Goal: Contribute content: Contribute content

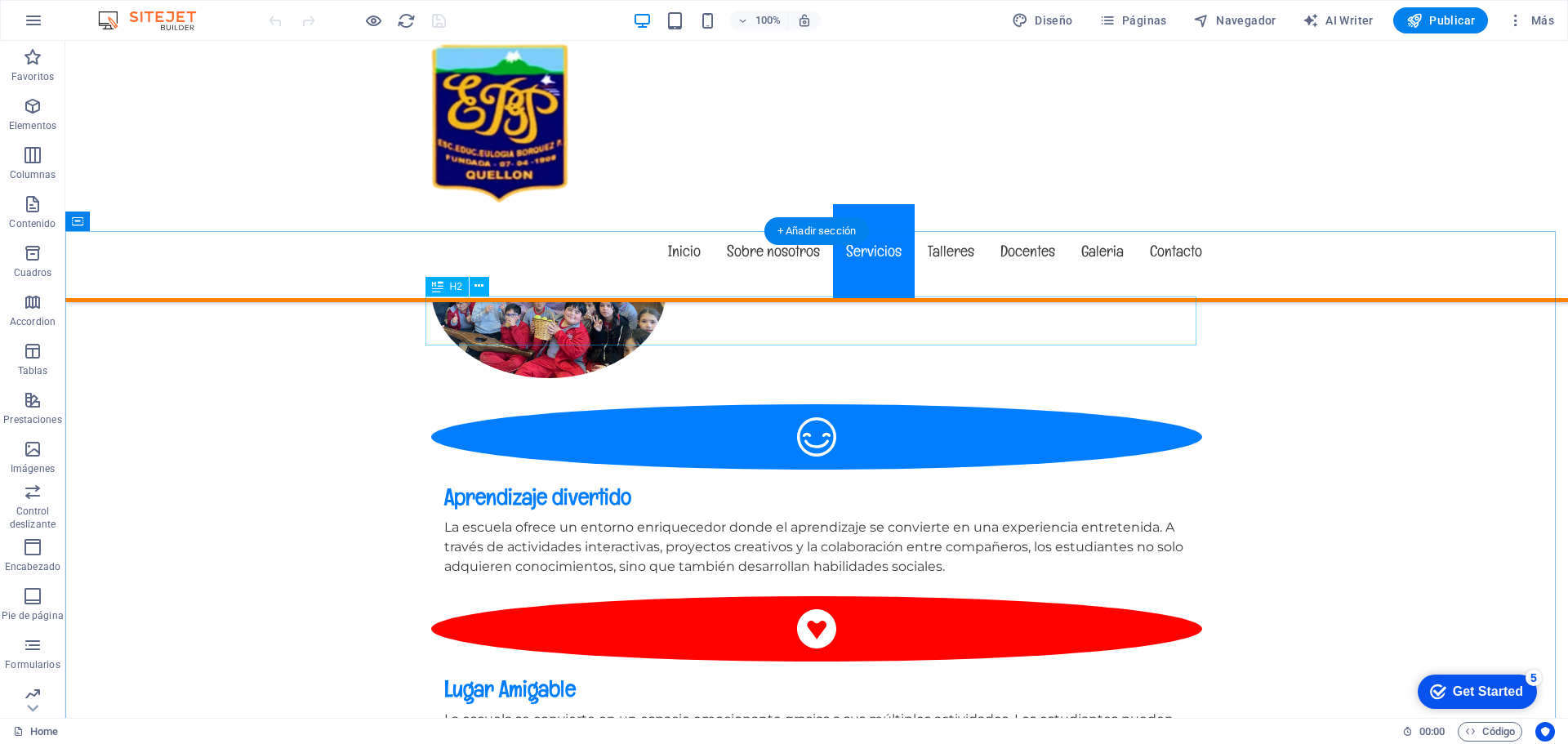
scroll to position [1681, 0]
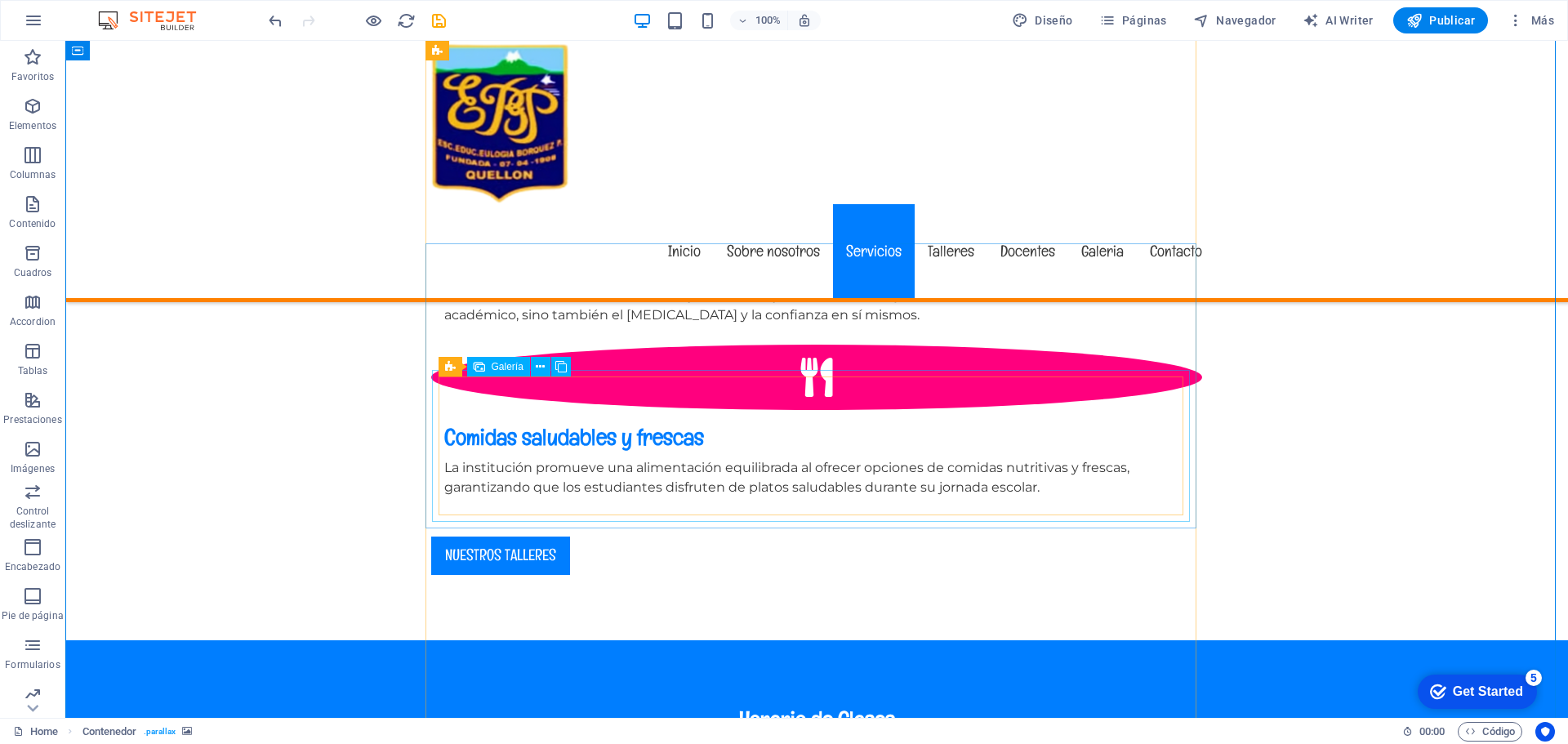
scroll to position [2388, 0]
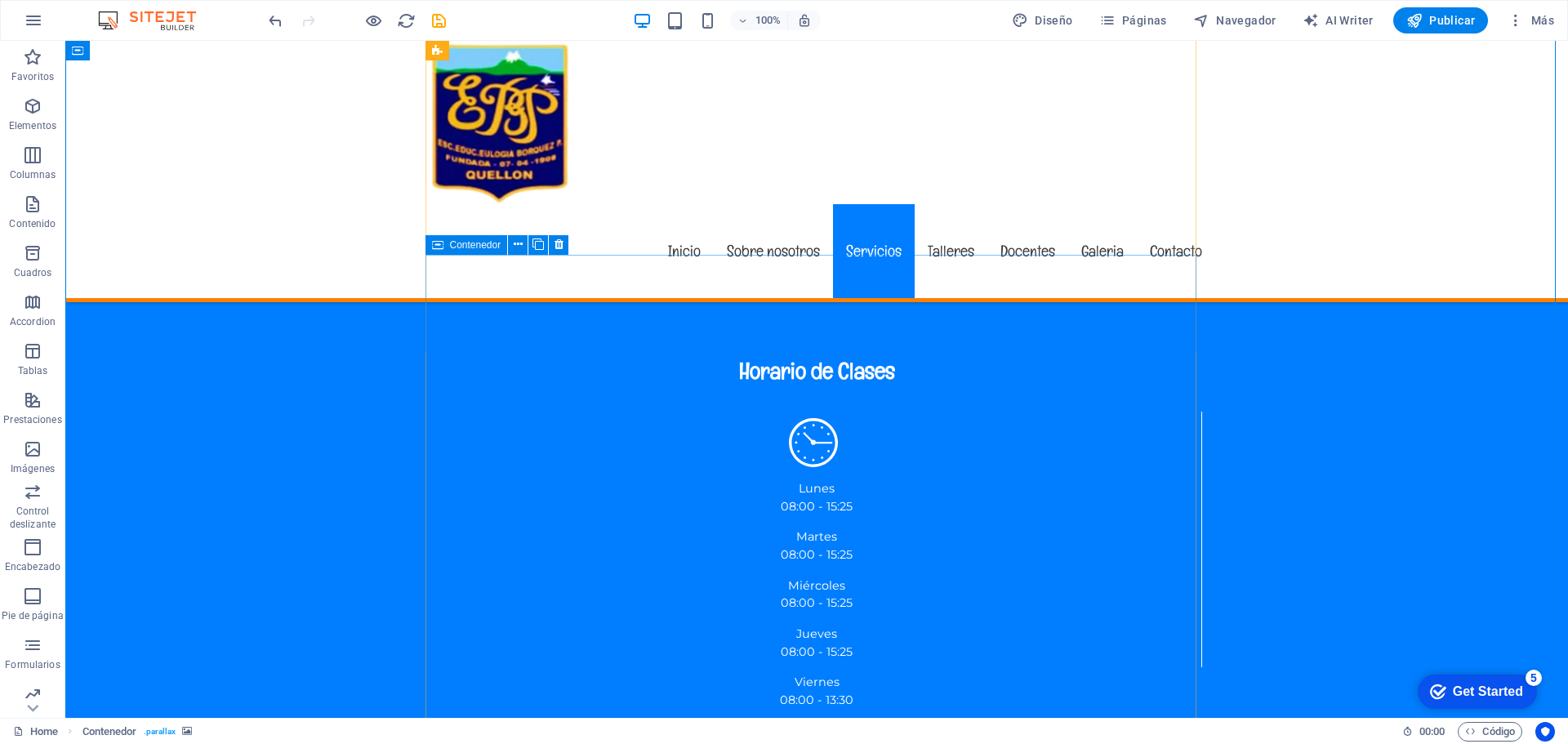
scroll to position [2655, 0]
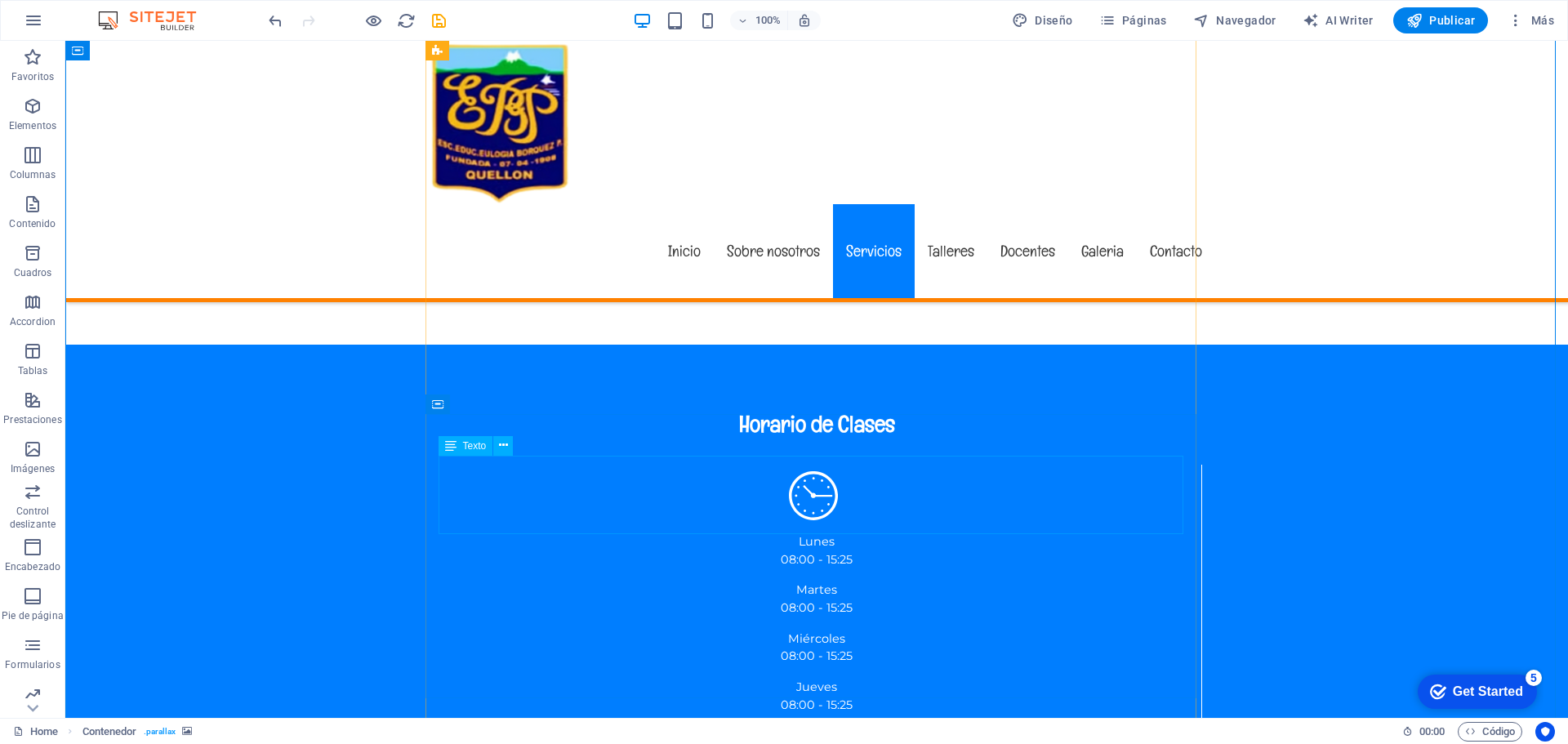
scroll to position [2599, 0]
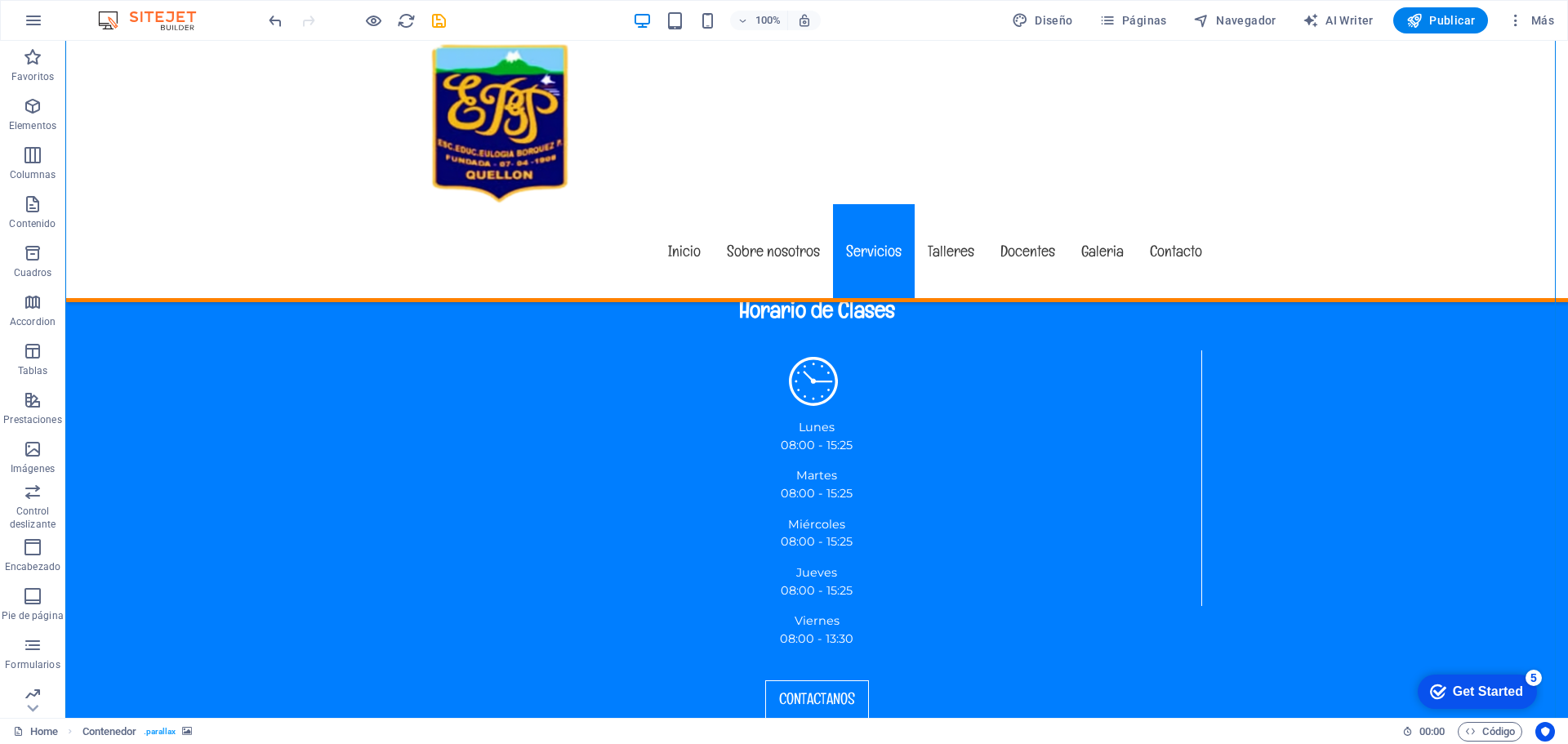
scroll to position [2716, 0]
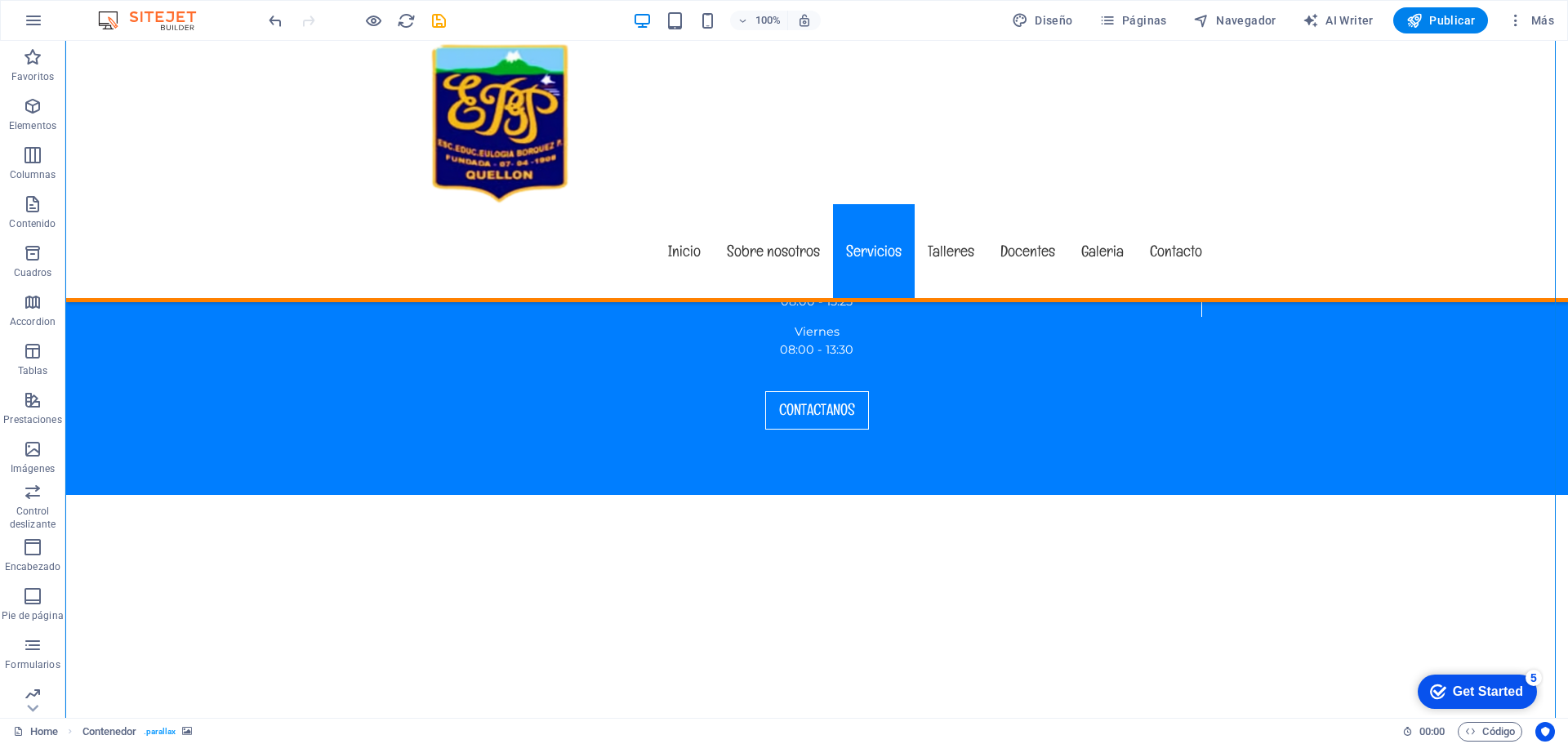
scroll to position [3005, 0]
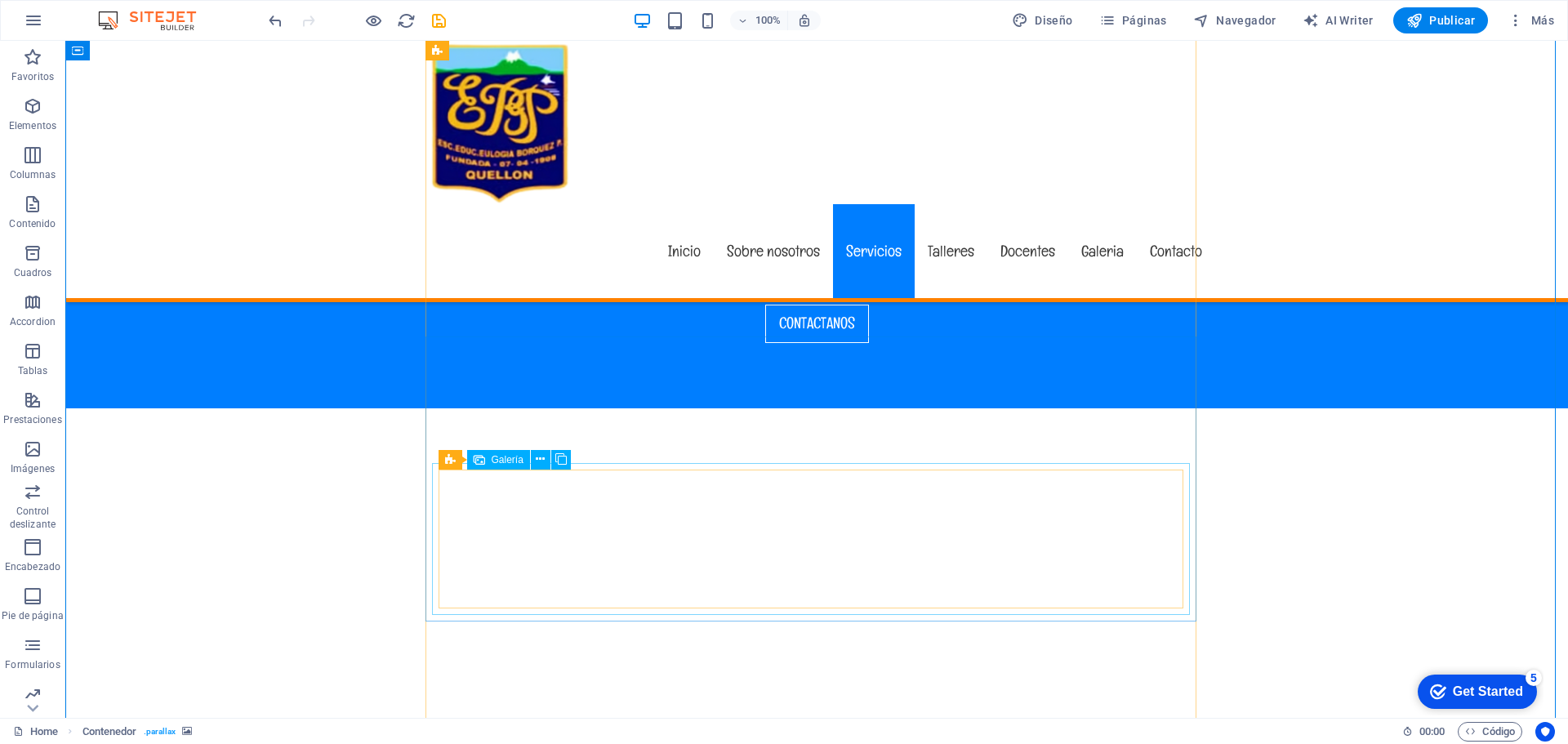
scroll to position [3092, 0]
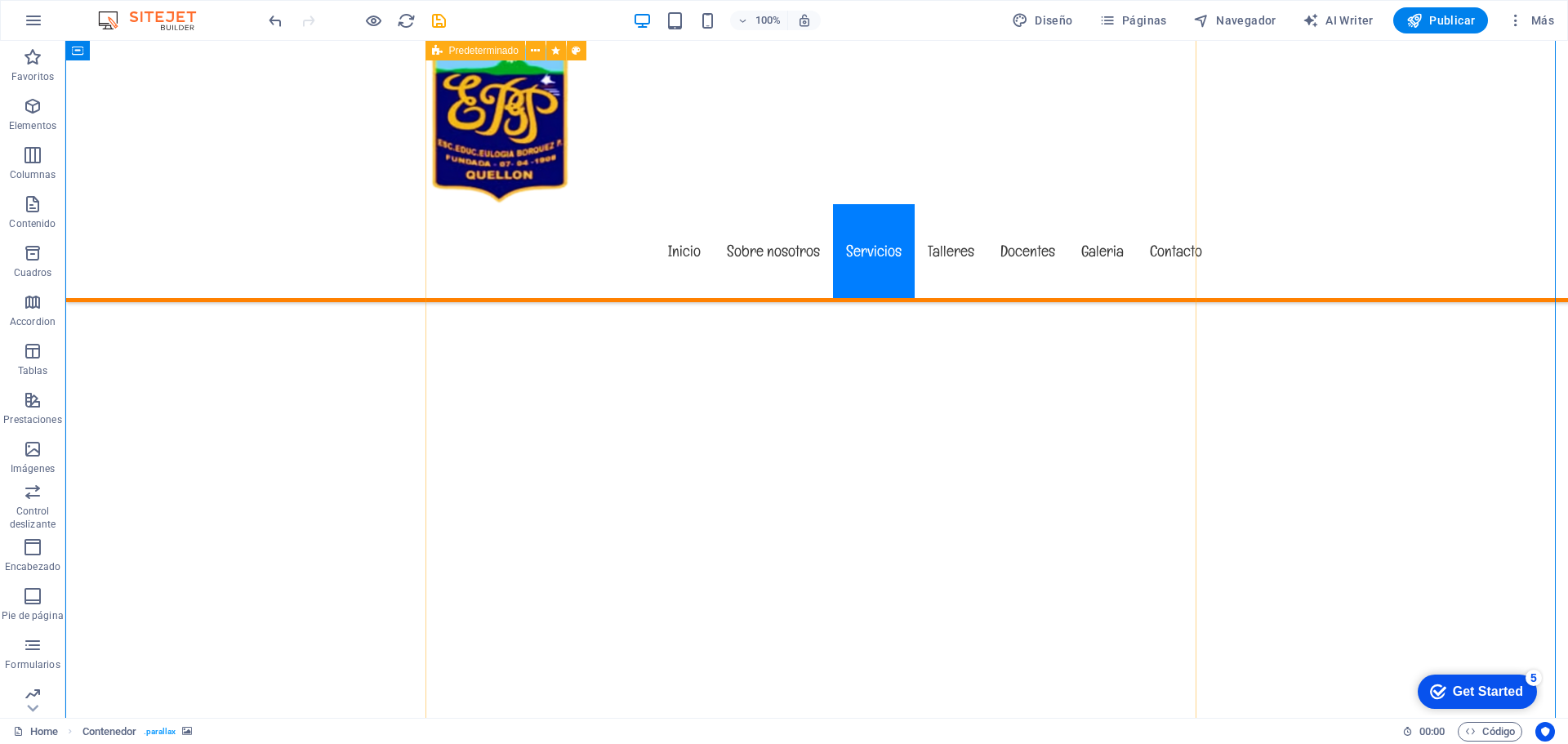
scroll to position [3419, 0]
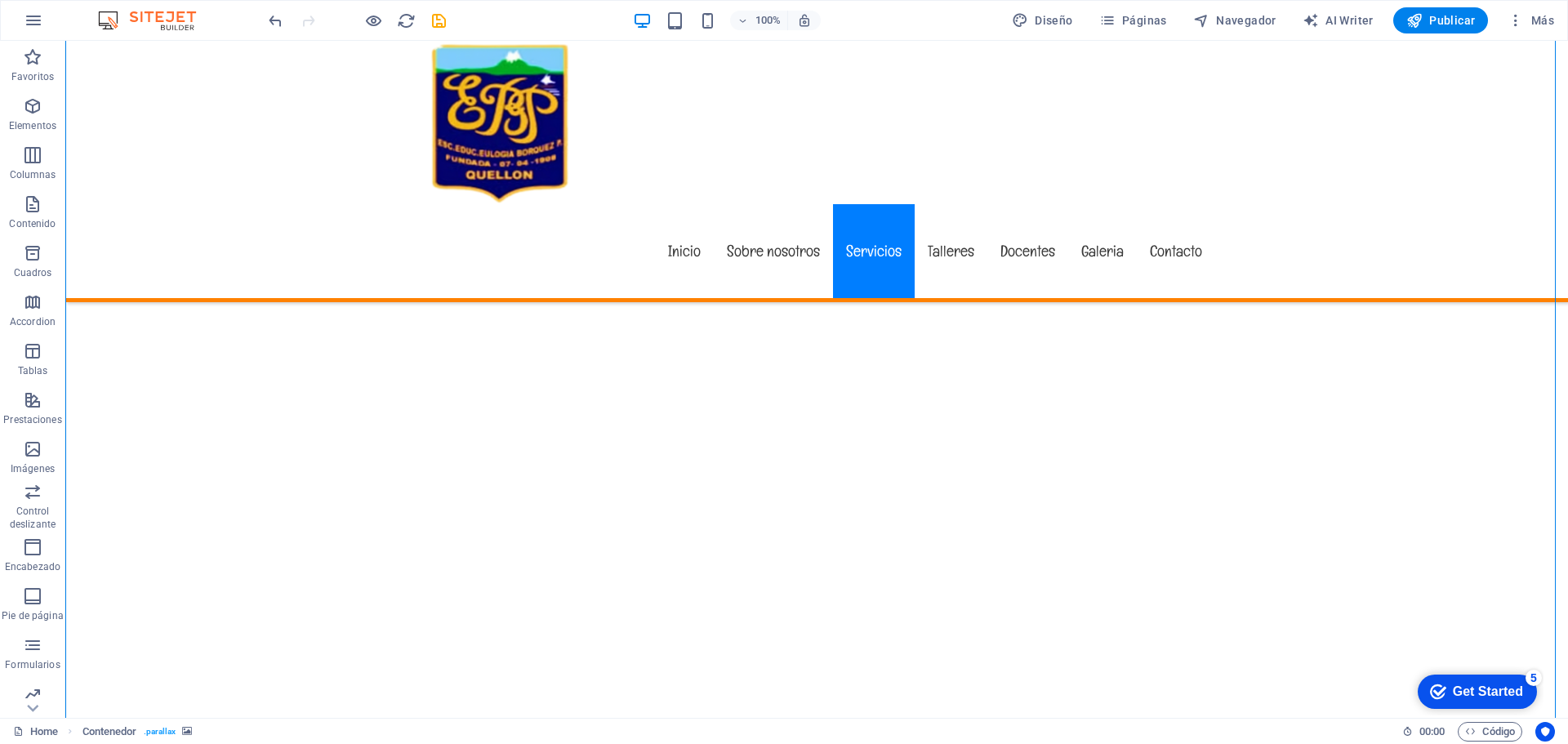
scroll to position [3550, 0]
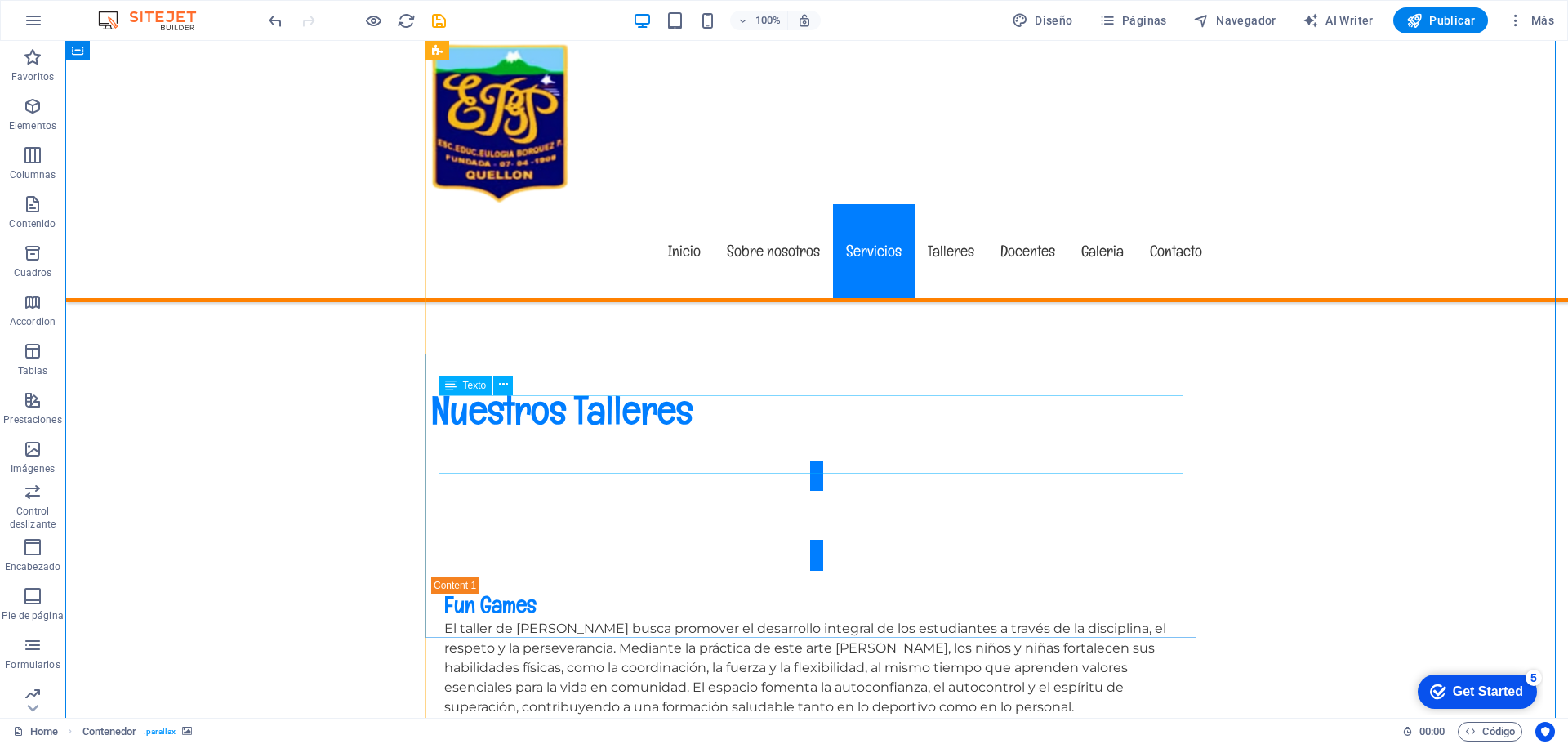
scroll to position [3889, 0]
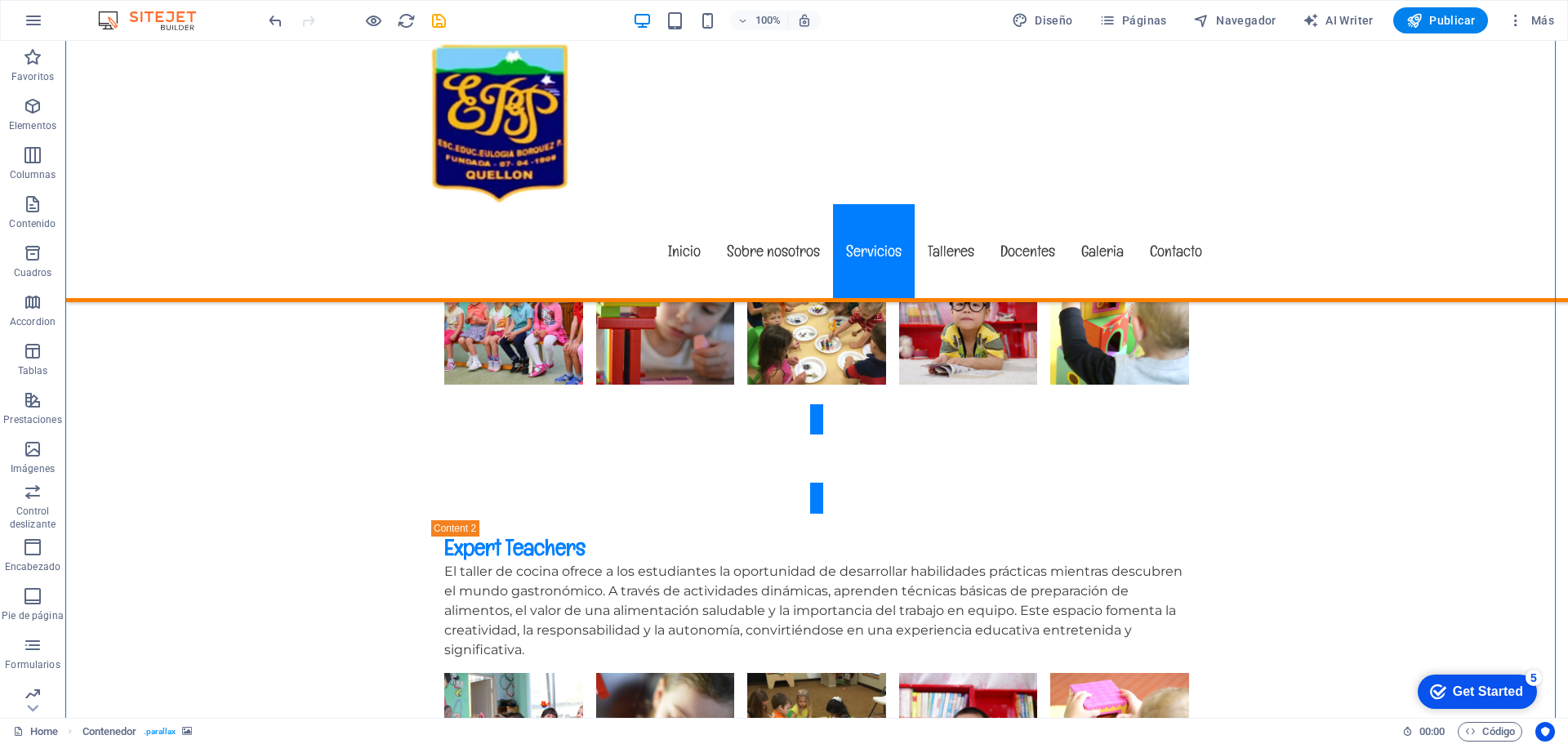
scroll to position [4373, 0]
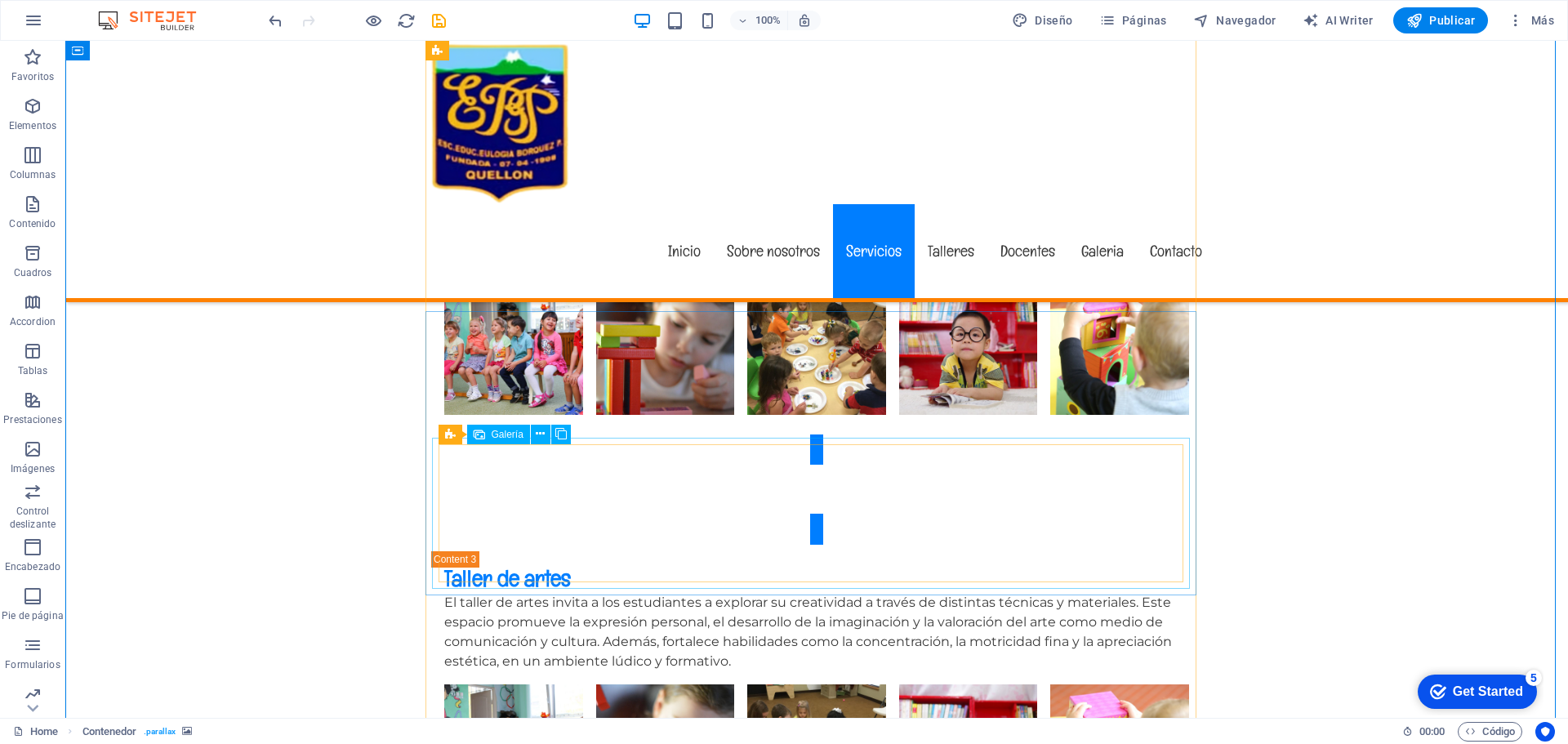
scroll to position [4773, 0]
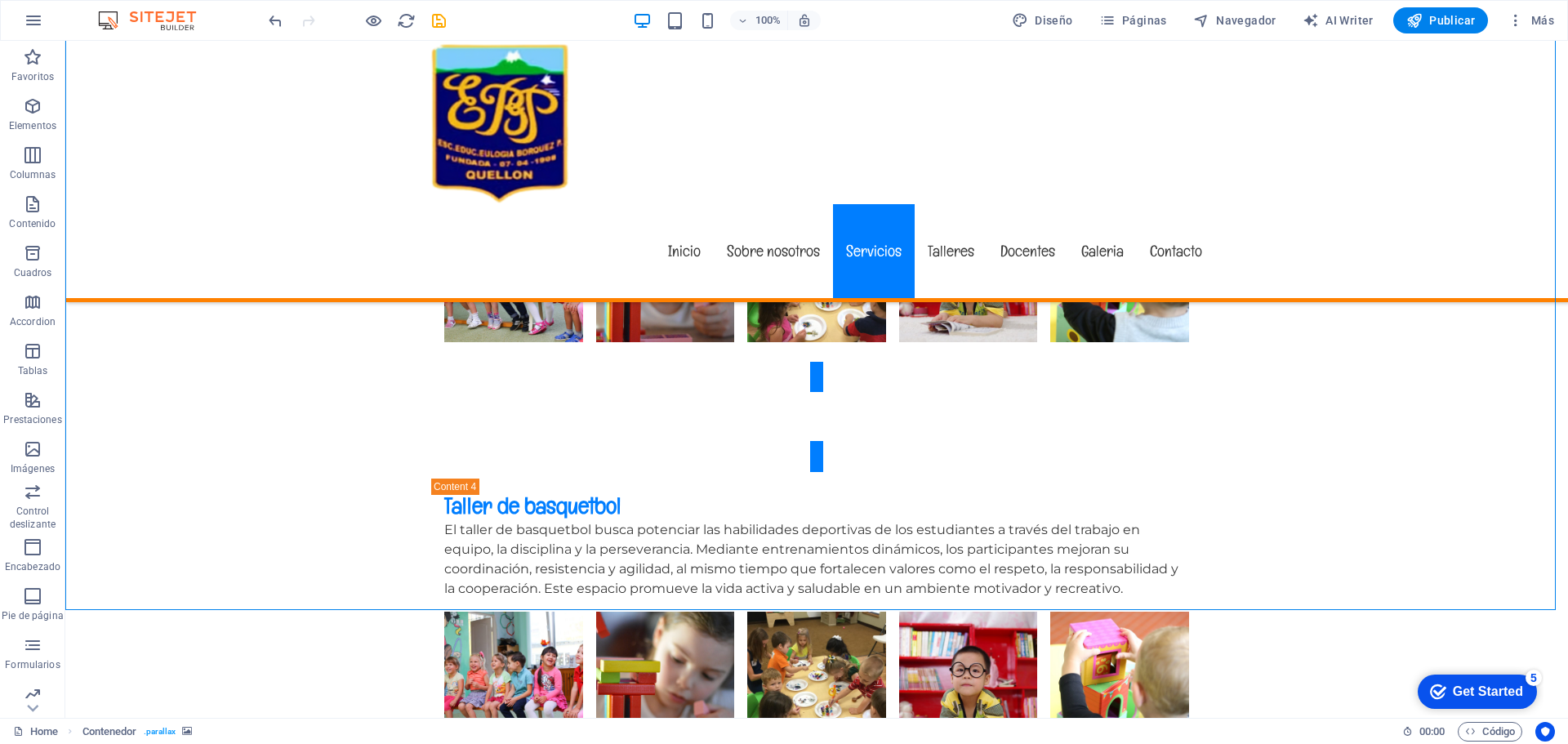
scroll to position [5240, 0]
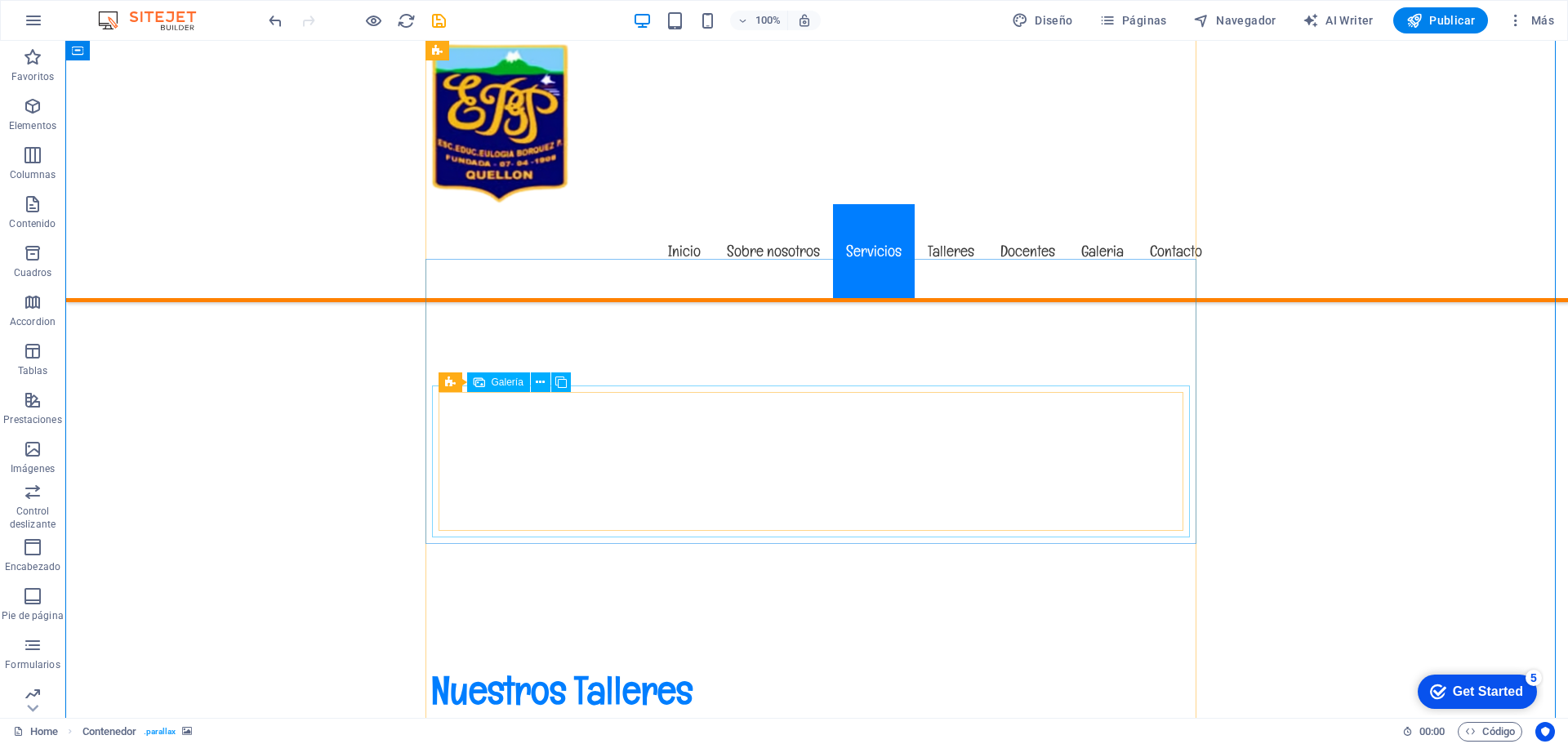
scroll to position [3696, 0]
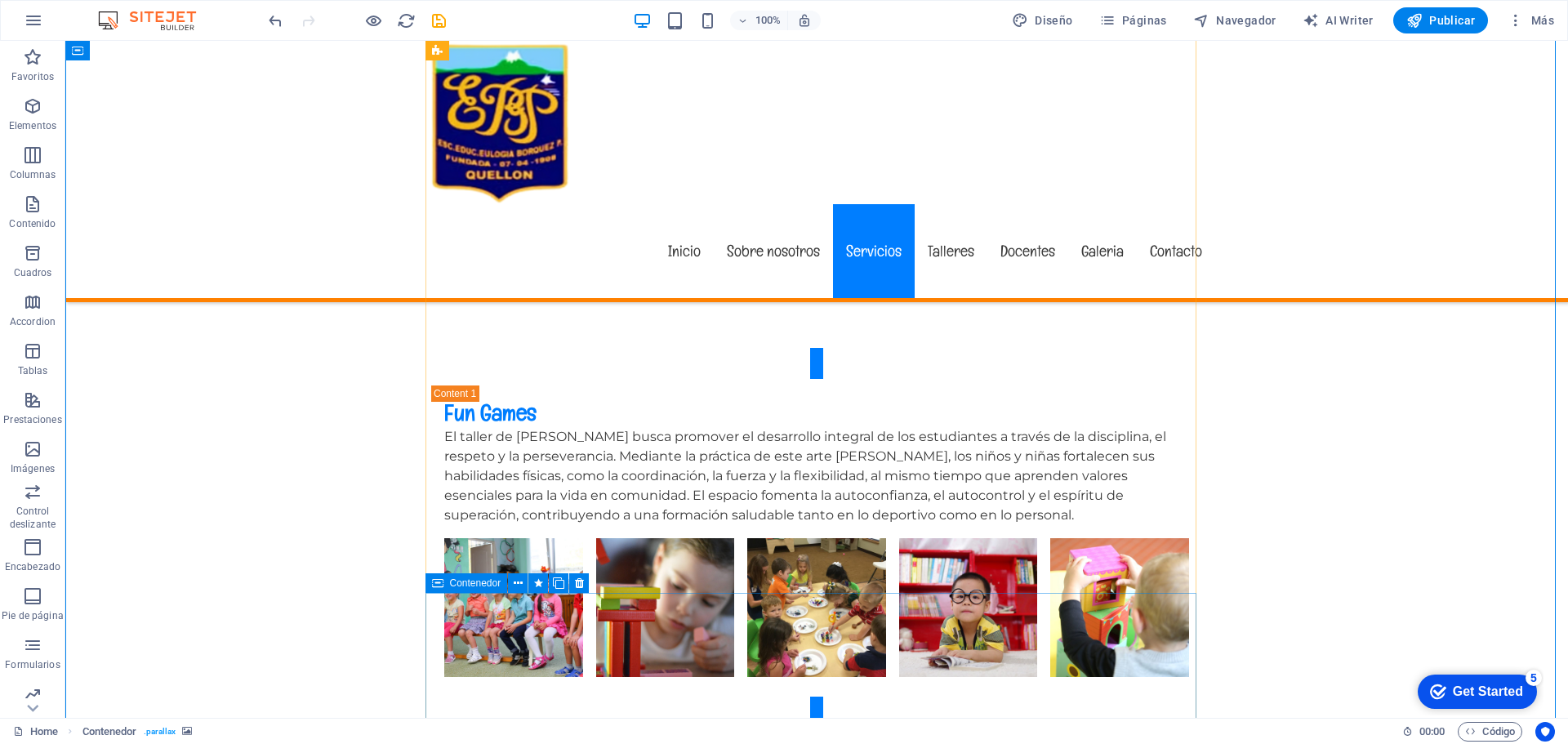
scroll to position [4081, 0]
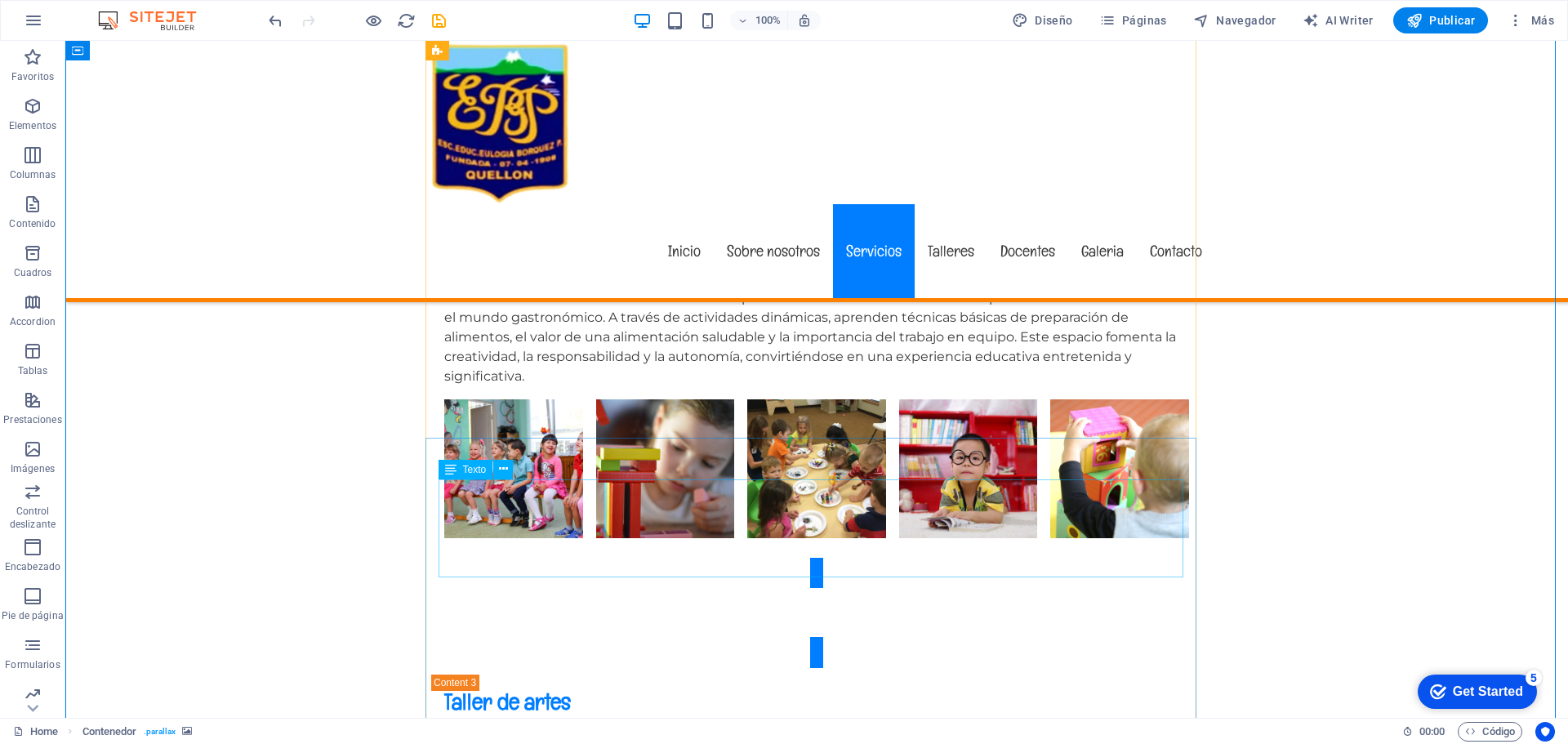
scroll to position [4651, 0]
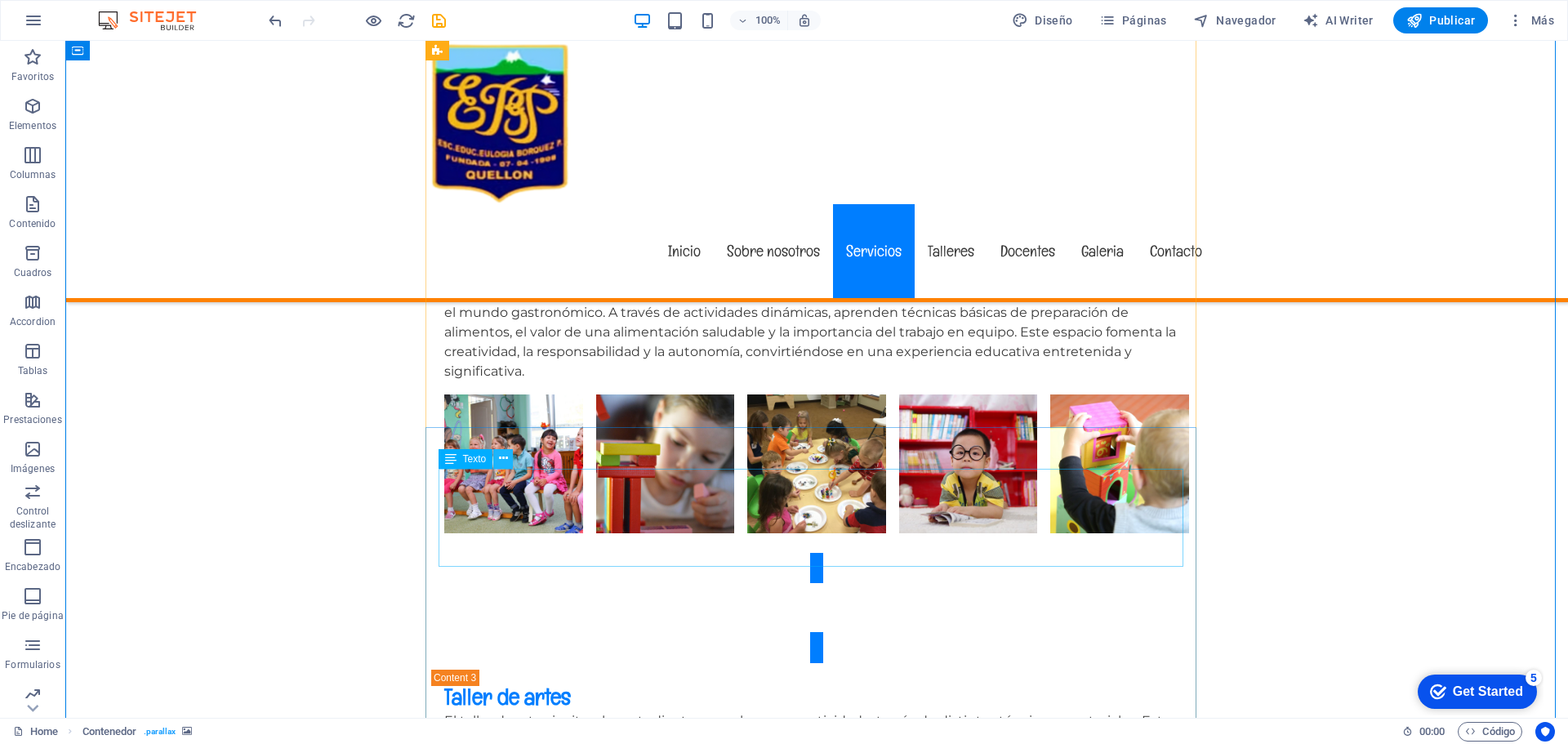
click at [511, 455] on button at bounding box center [503, 459] width 20 height 20
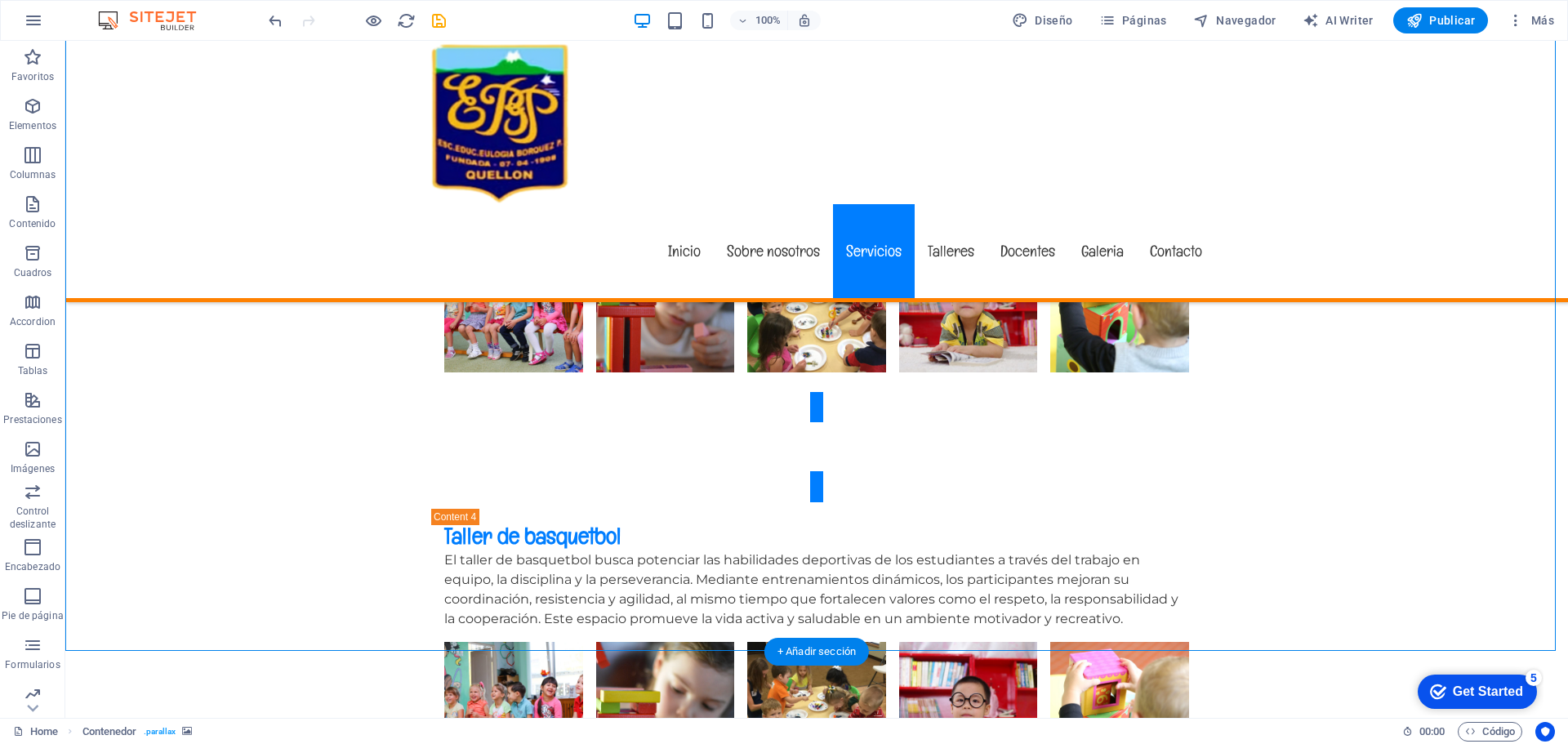
scroll to position [5222, 0]
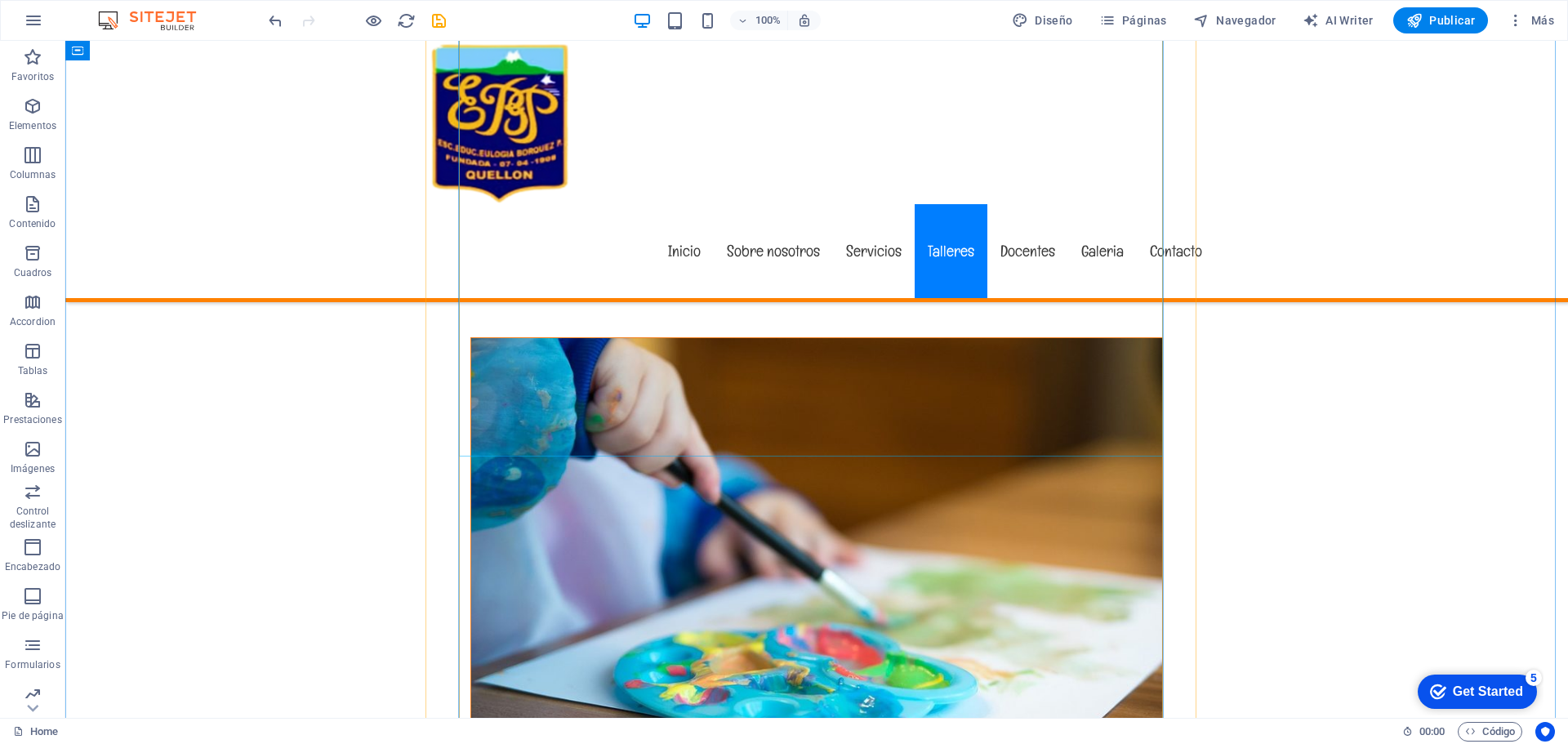
scroll to position [9690, 0]
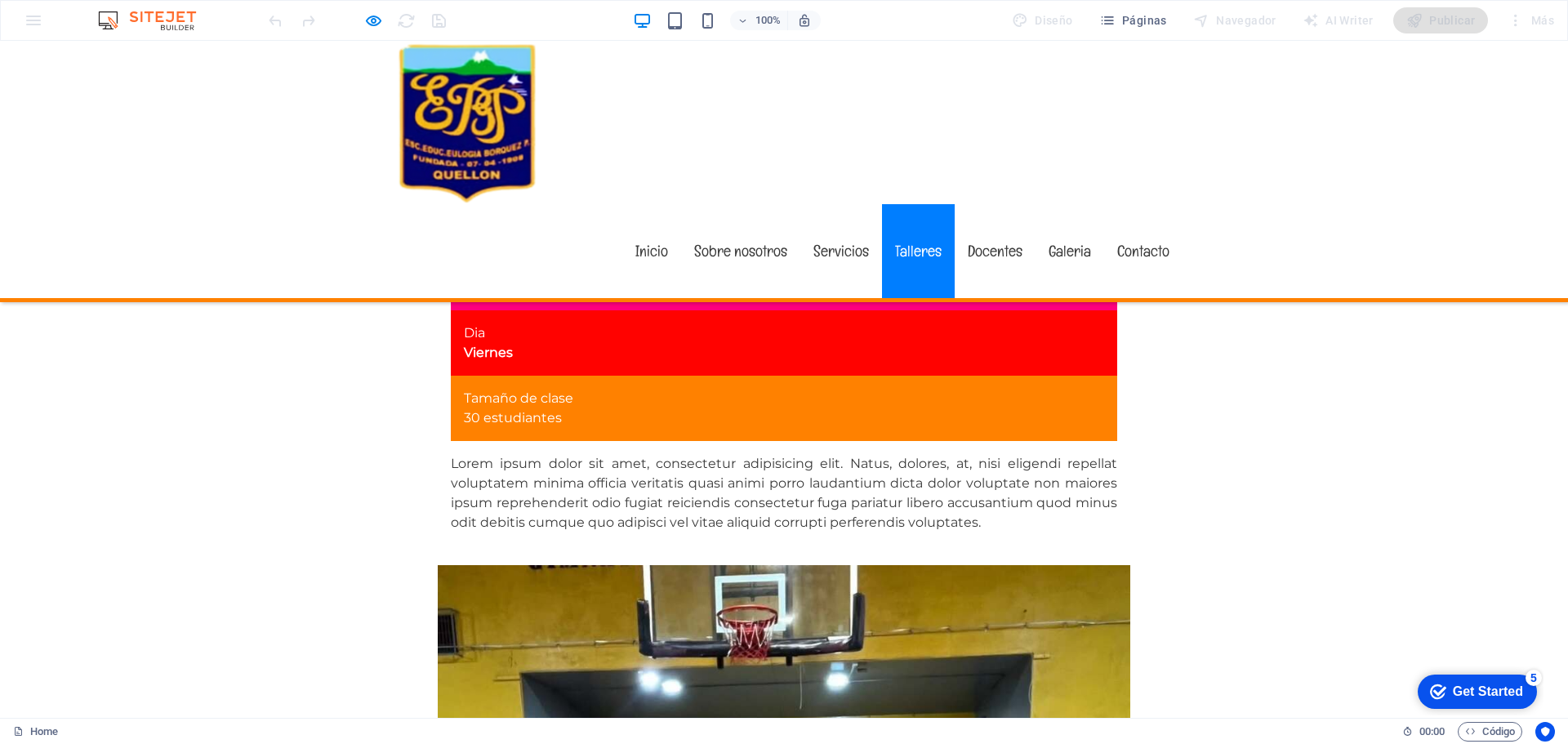
click at [1283, 202] on div "Inicio Sobre nosotros Servicios Talleres Docentes Galeria Contacto" at bounding box center [784, 171] width 1568 height 261
click at [1477, 112] on div "Inicio Sobre nosotros Servicios Talleres Docentes Galeria Contacto" at bounding box center [784, 171] width 1568 height 261
click at [0, 0] on div "Publicar" at bounding box center [0, 0] width 0 height 0
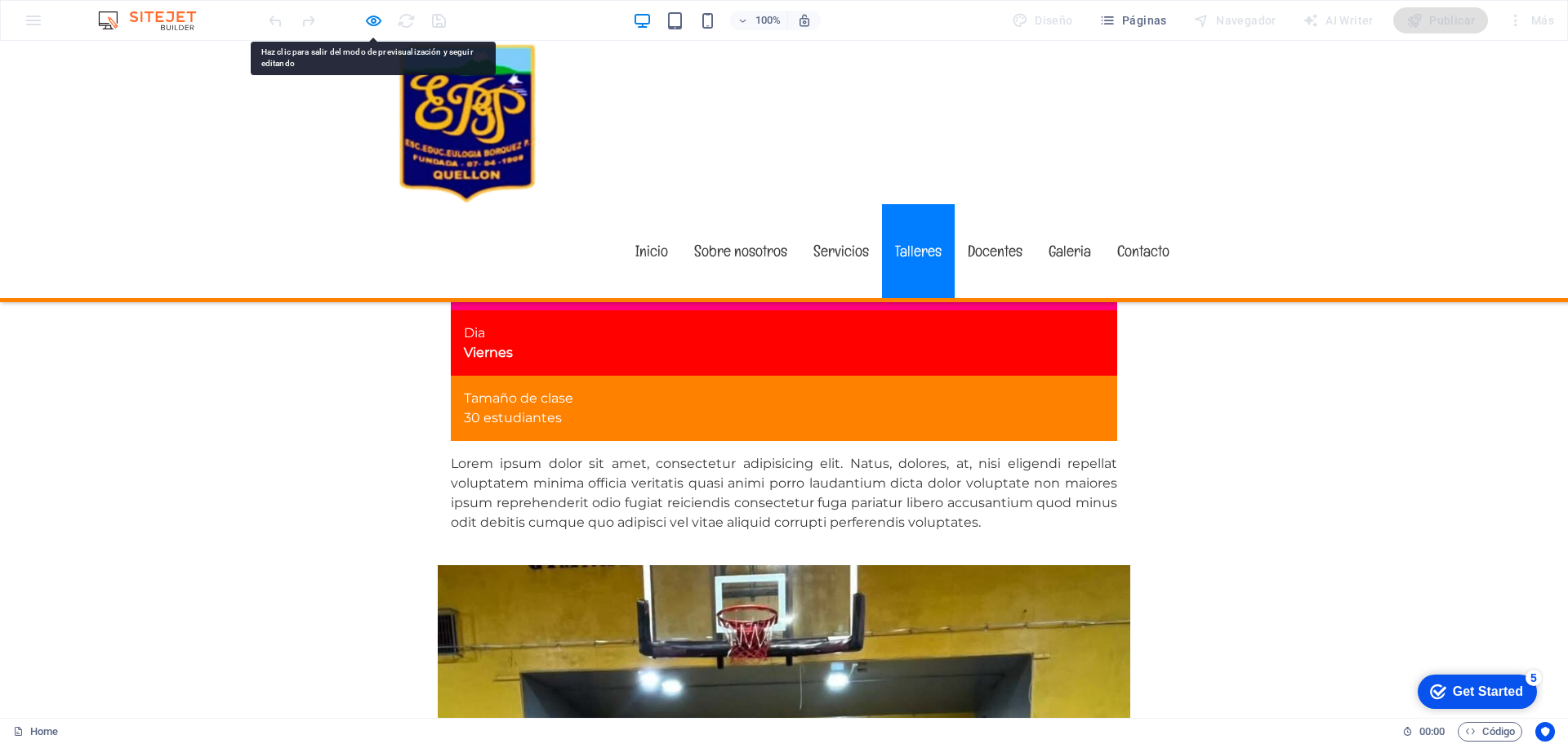
click at [0, 0] on div "Publicar" at bounding box center [0, 0] width 0 height 0
